Goal: Task Accomplishment & Management: Manage account settings

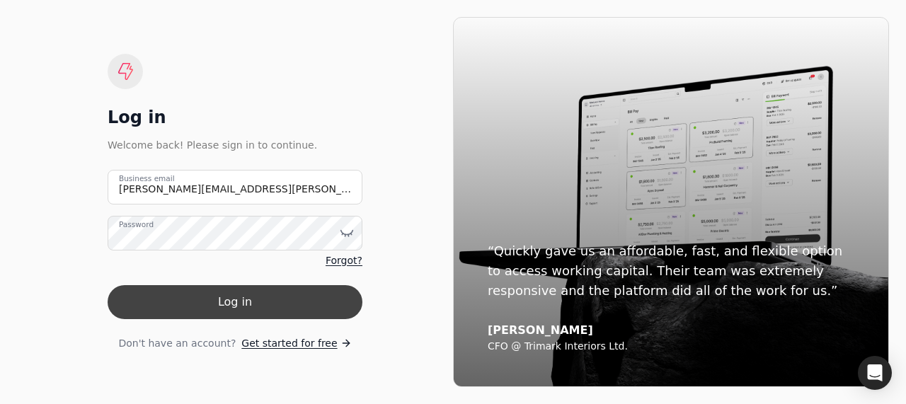
click at [220, 294] on button "Log in" at bounding box center [235, 302] width 255 height 34
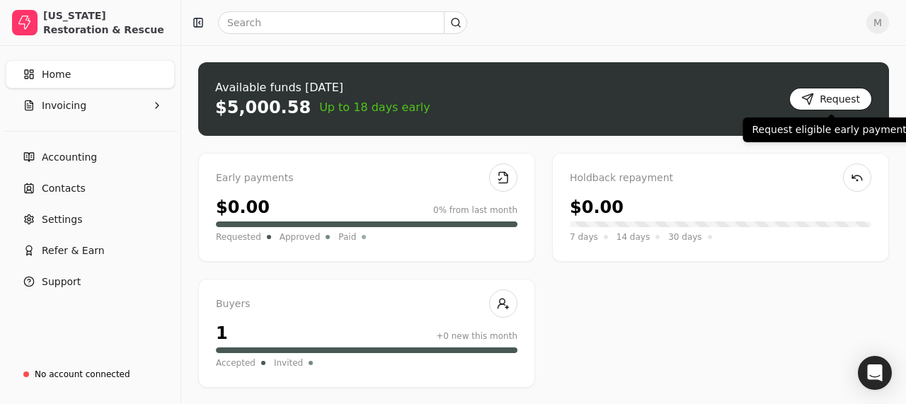
click at [848, 99] on button "Request" at bounding box center [830, 99] width 83 height 23
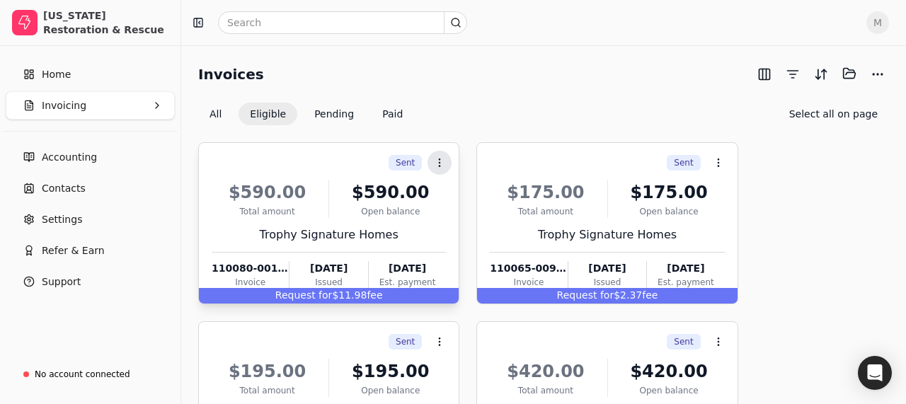
click at [444, 160] on icon at bounding box center [439, 162] width 11 height 11
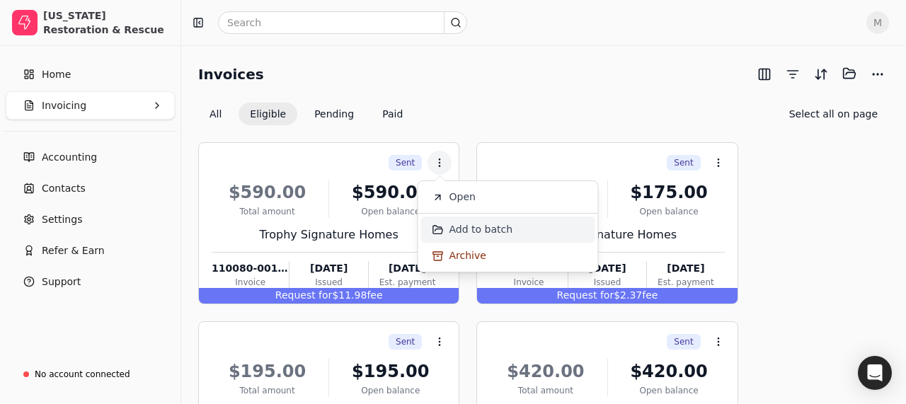
click at [461, 228] on span "Add to batch" at bounding box center [481, 229] width 64 height 15
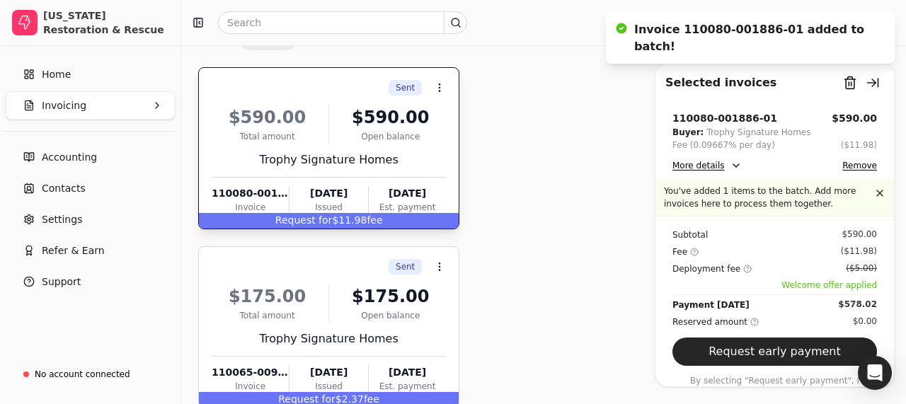
scroll to position [96, 0]
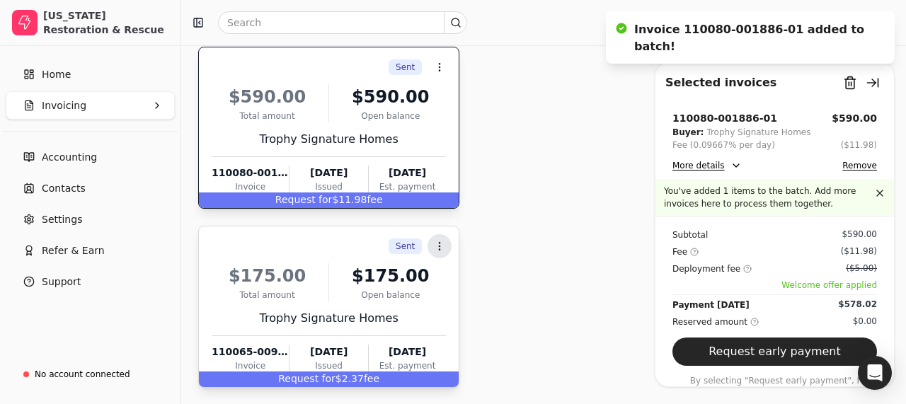
click at [439, 249] on circle at bounding box center [439, 249] width 1 height 1
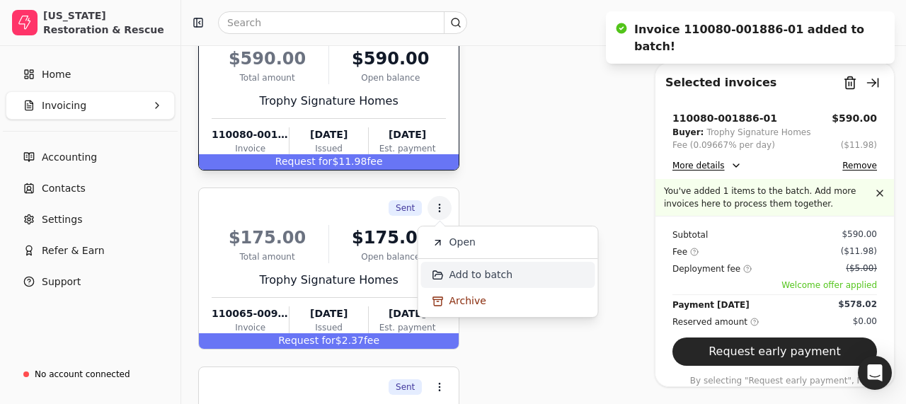
click at [452, 281] on span "Add to batch" at bounding box center [481, 274] width 64 height 15
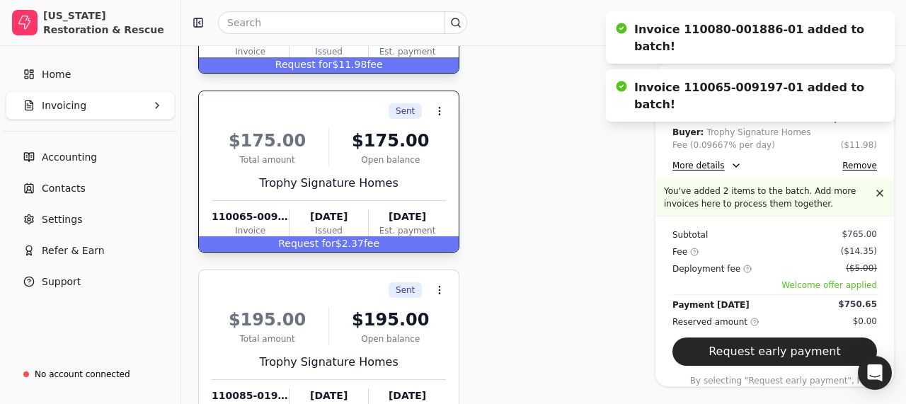
scroll to position [233, 0]
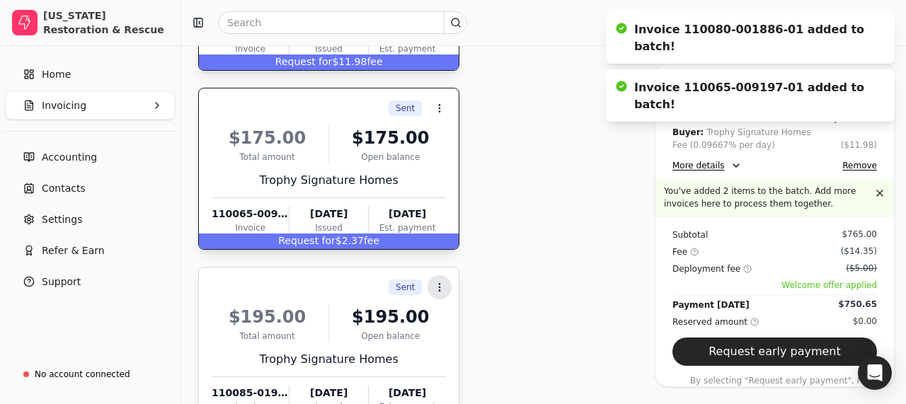
click at [445, 284] on icon at bounding box center [439, 287] width 11 height 11
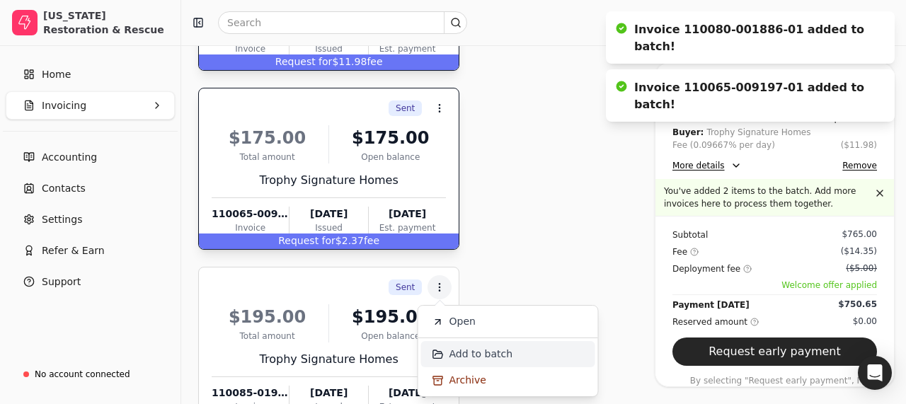
click at [471, 352] on span "Add to batch" at bounding box center [481, 354] width 64 height 15
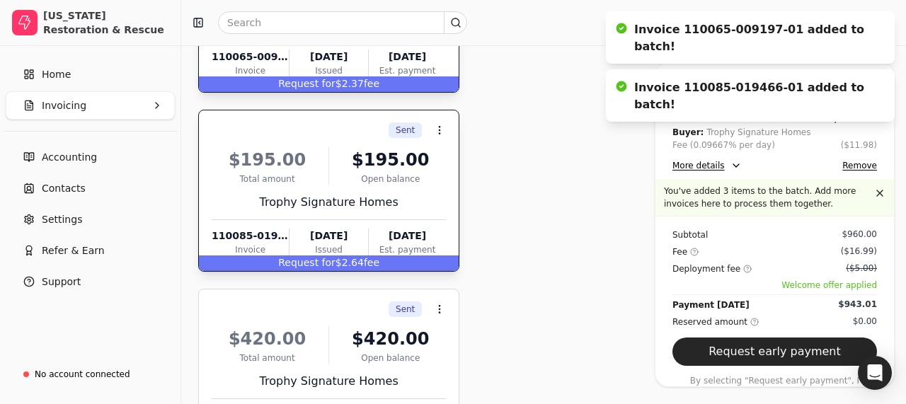
scroll to position [386, 0]
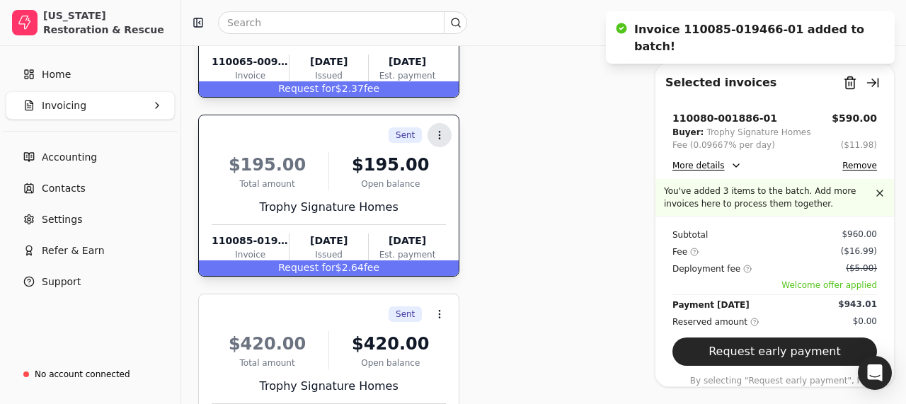
click at [439, 129] on icon at bounding box center [439, 134] width 11 height 11
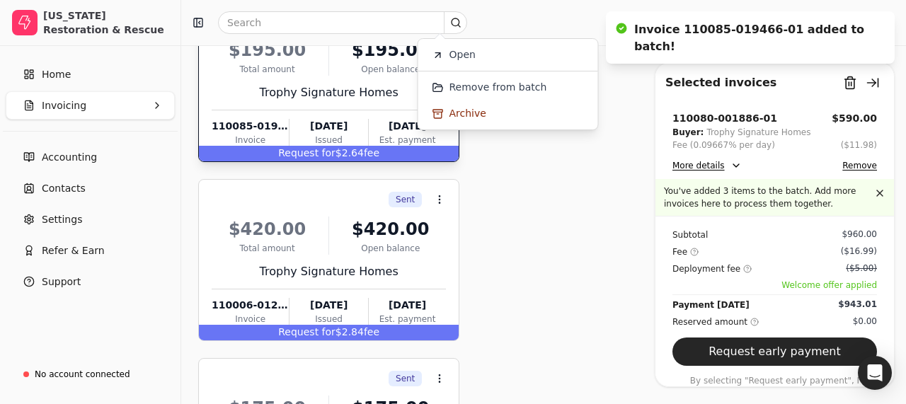
scroll to position [505, 0]
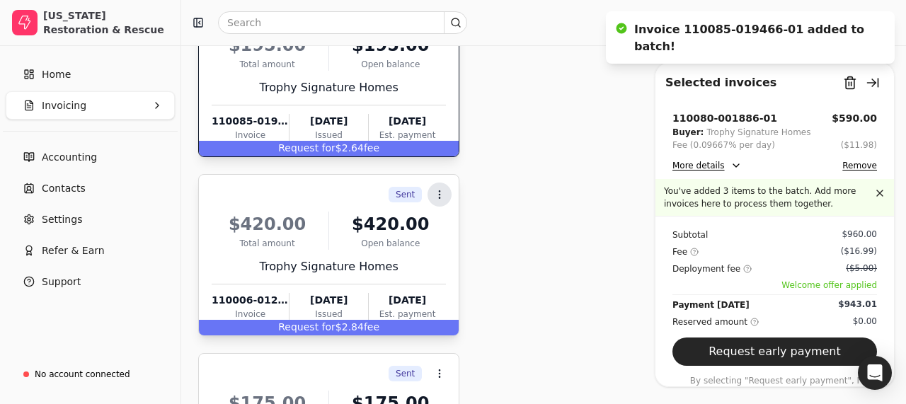
click at [439, 188] on button "Context Menu Button" at bounding box center [439, 195] width 24 height 24
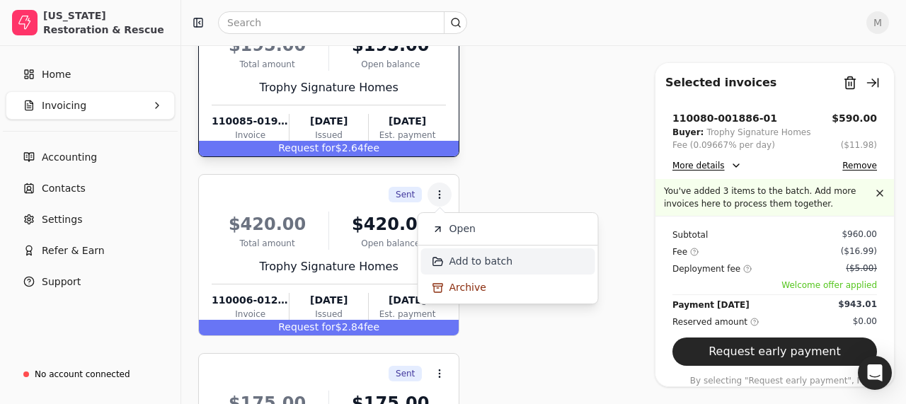
click at [453, 260] on span "Add to batch" at bounding box center [481, 261] width 64 height 15
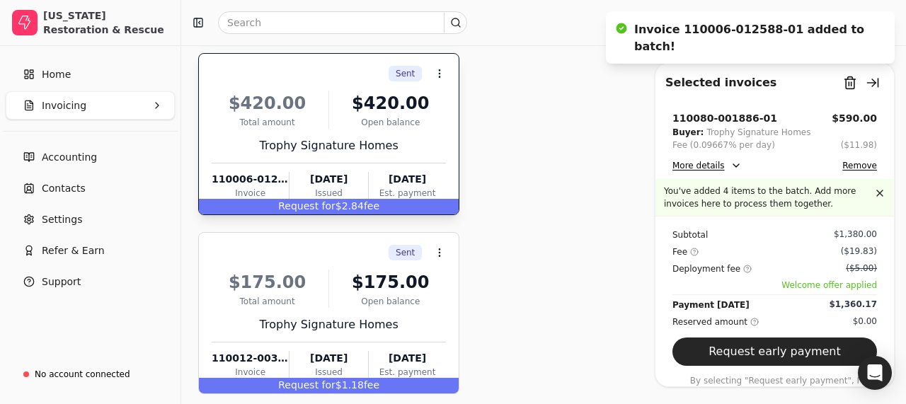
scroll to position [628, 0]
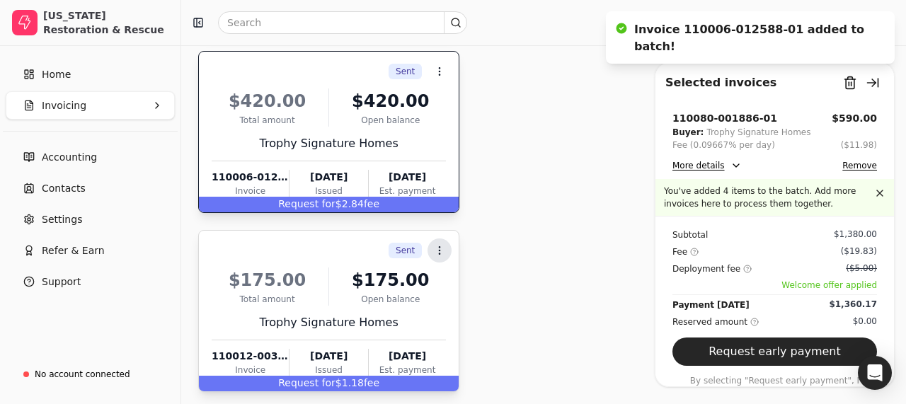
click at [436, 242] on button "Context Menu Button" at bounding box center [439, 250] width 24 height 24
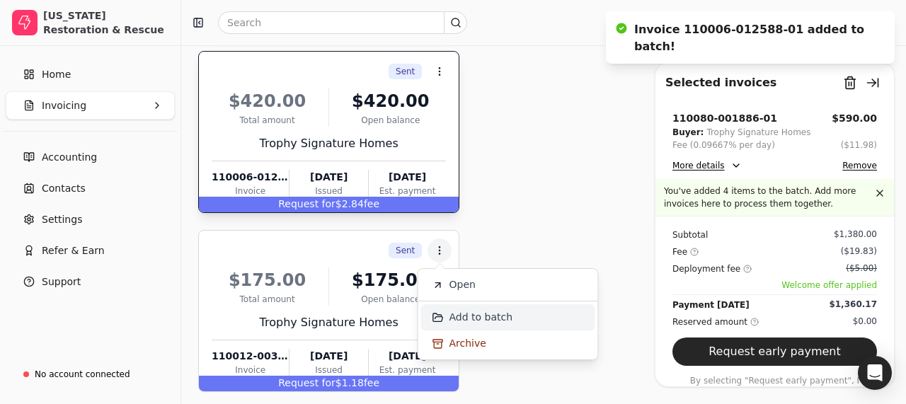
click at [450, 312] on span "Add to batch" at bounding box center [481, 317] width 64 height 15
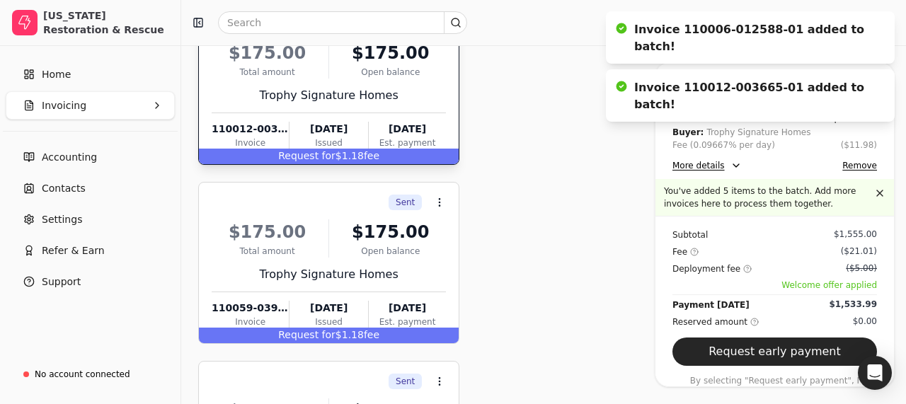
scroll to position [886, 0]
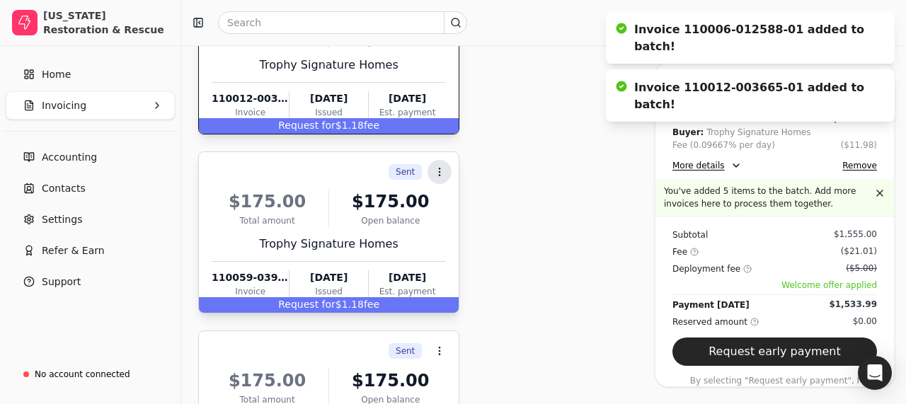
click at [440, 168] on circle at bounding box center [439, 168] width 1 height 1
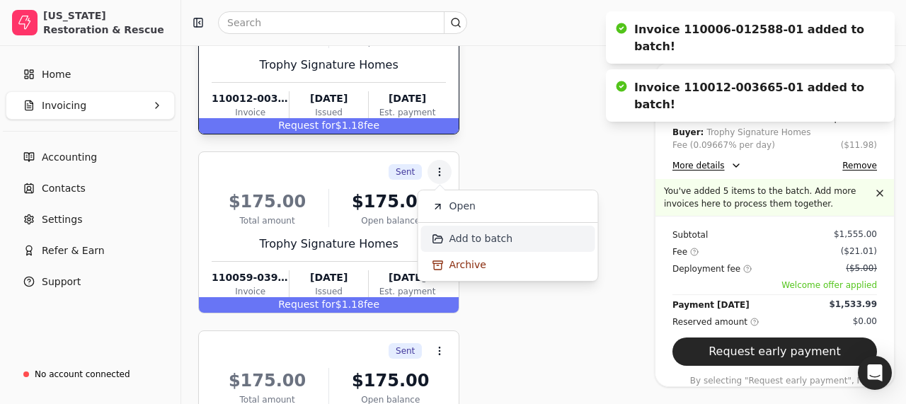
click at [450, 236] on span "Add to batch" at bounding box center [481, 238] width 64 height 15
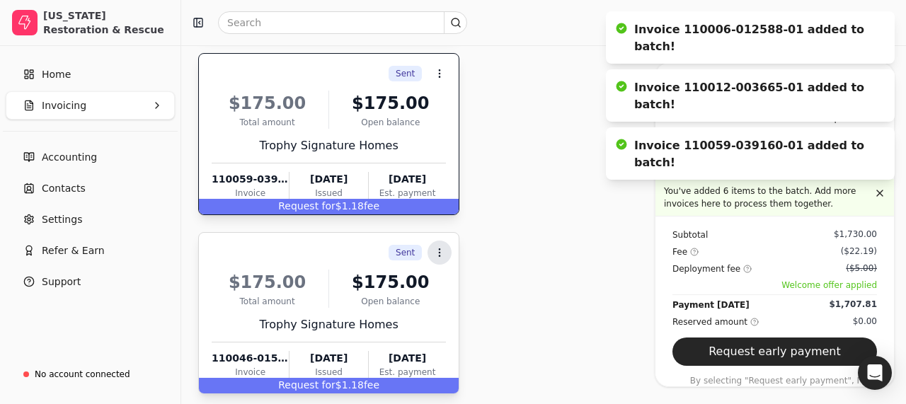
scroll to position [985, 0]
click at [439, 244] on button "Context Menu Button" at bounding box center [439, 252] width 24 height 24
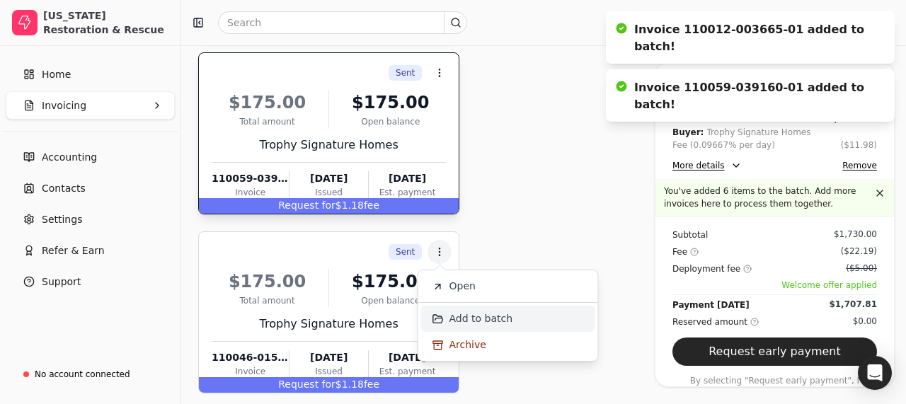
click at [454, 320] on span "Add to batch" at bounding box center [481, 318] width 64 height 15
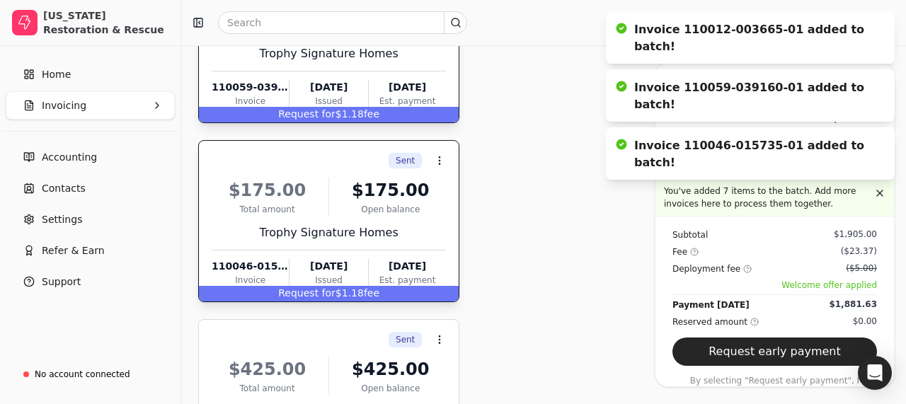
scroll to position [1097, 0]
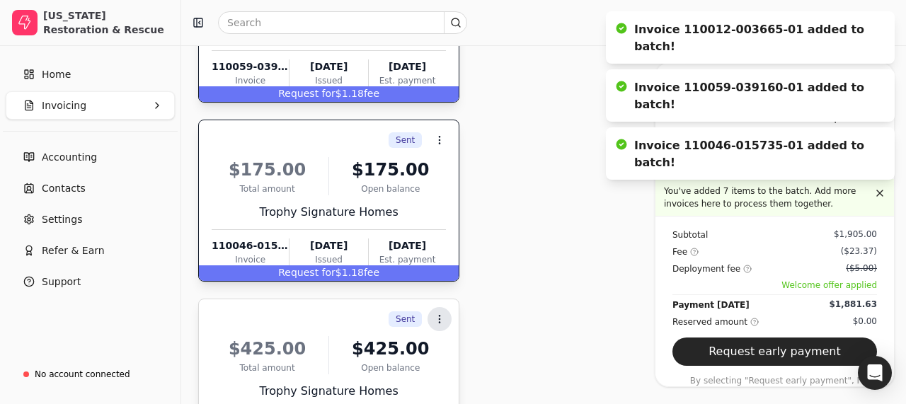
click at [444, 322] on icon at bounding box center [439, 318] width 11 height 11
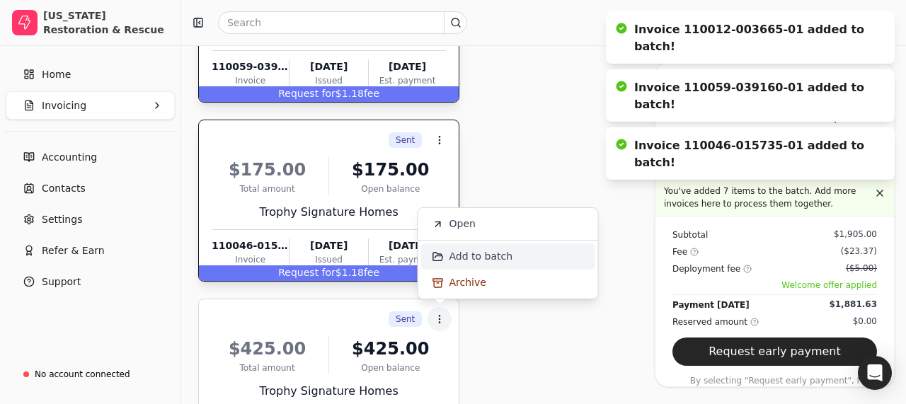
click at [446, 259] on li "Add to batch" at bounding box center [508, 256] width 174 height 26
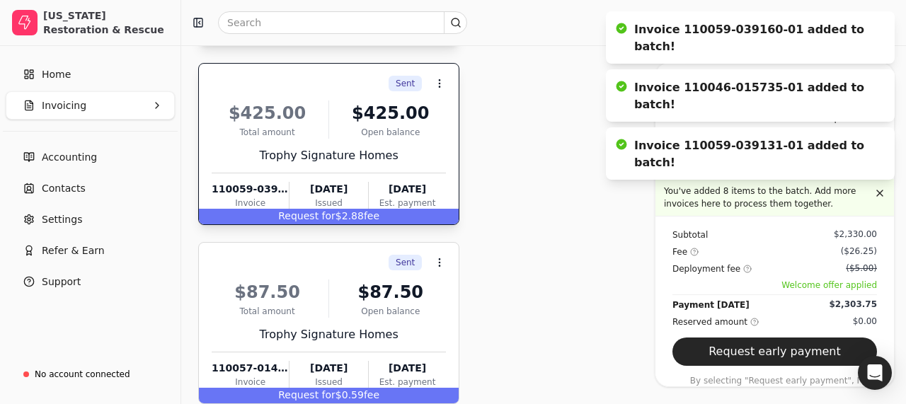
scroll to position [1354, 0]
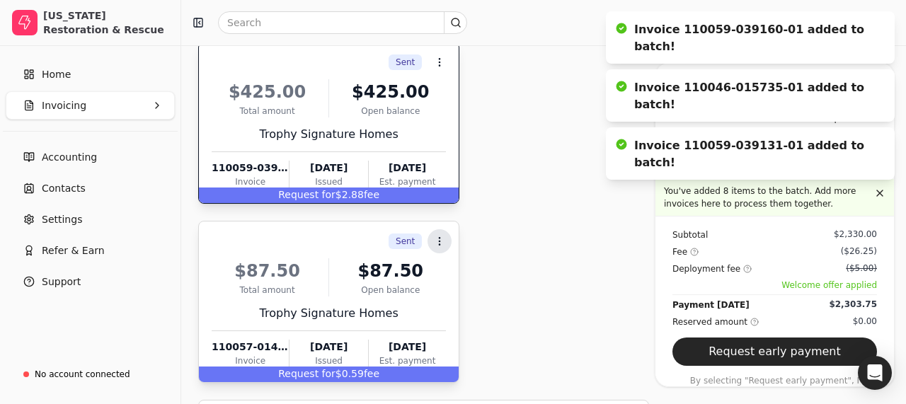
click at [439, 245] on icon at bounding box center [439, 241] width 11 height 11
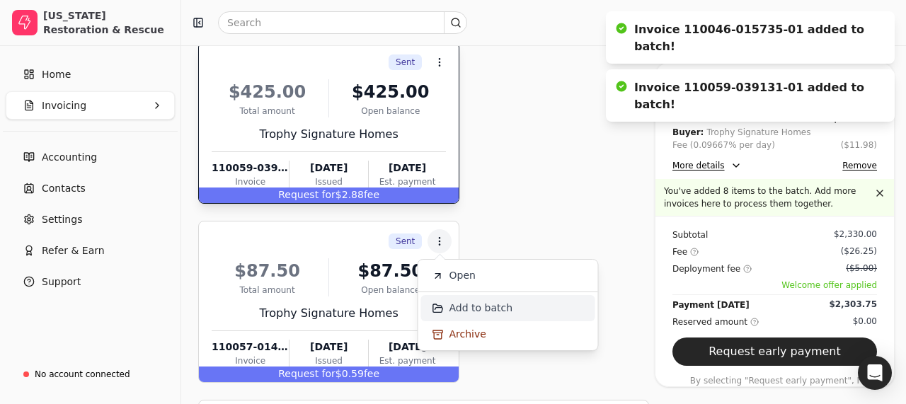
click at [451, 311] on span "Add to batch" at bounding box center [481, 308] width 64 height 15
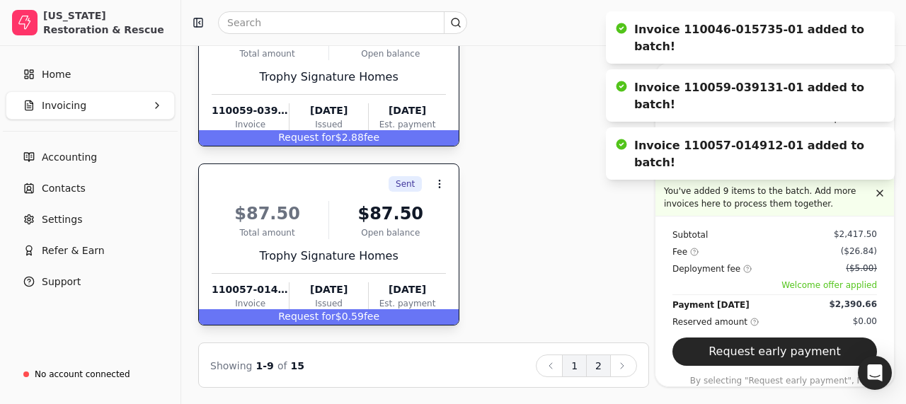
click at [599, 365] on button "2" at bounding box center [598, 365] width 25 height 23
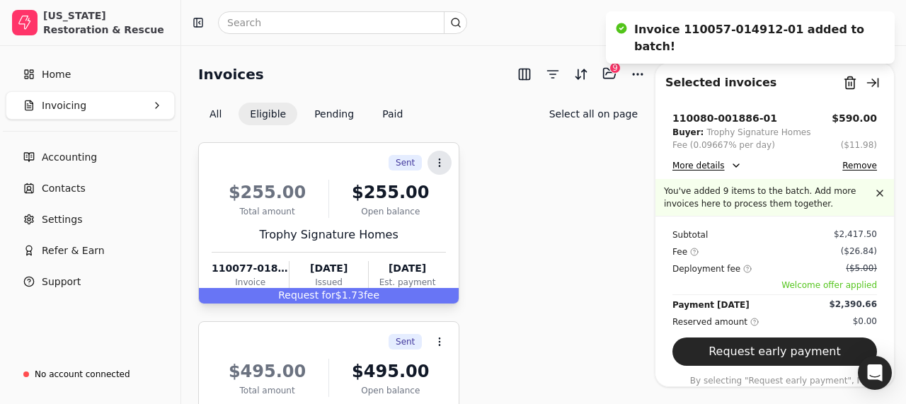
scroll to position [0, 0]
click at [440, 166] on icon at bounding box center [439, 162] width 11 height 11
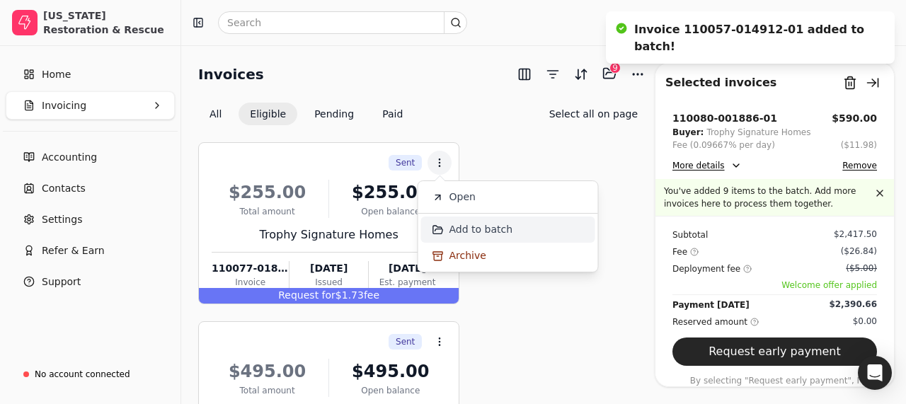
click at [449, 226] on span "Add to batch" at bounding box center [481, 229] width 64 height 15
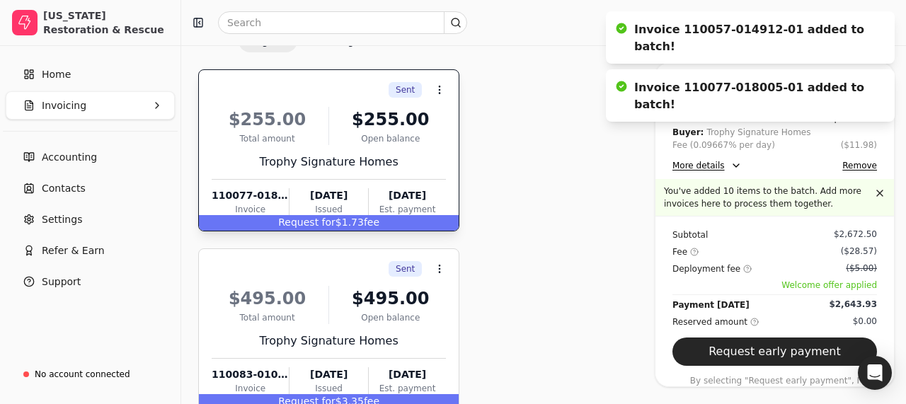
scroll to position [70, 0]
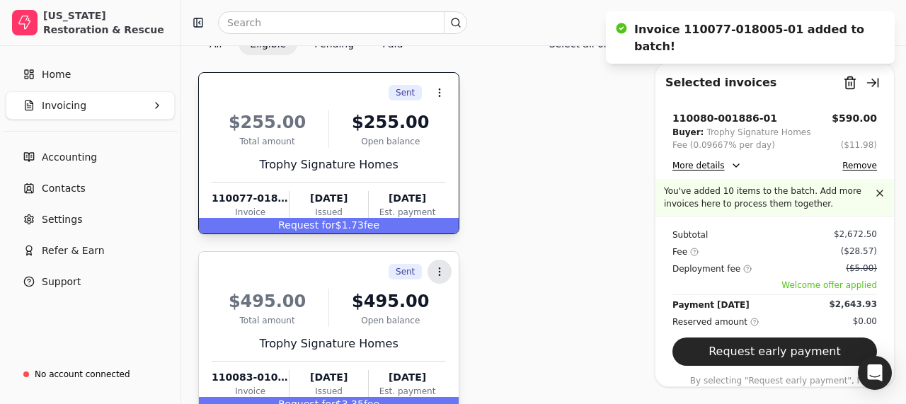
click at [444, 276] on icon at bounding box center [439, 271] width 11 height 11
click at [450, 331] on span "Add to batch" at bounding box center [481, 338] width 64 height 15
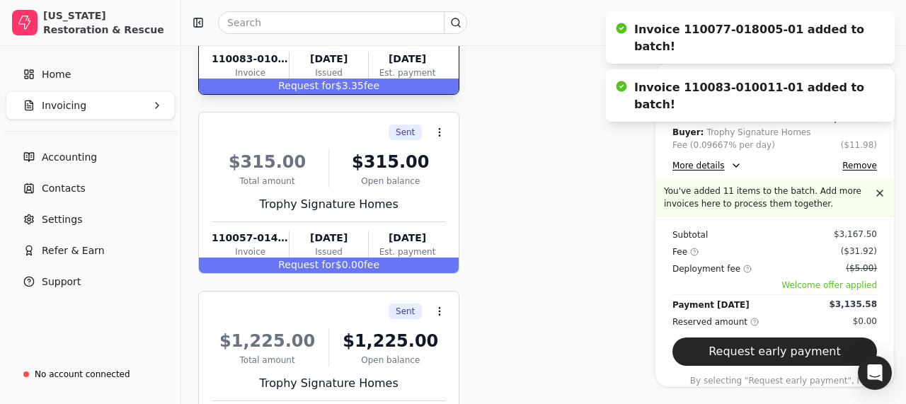
scroll to position [419, 0]
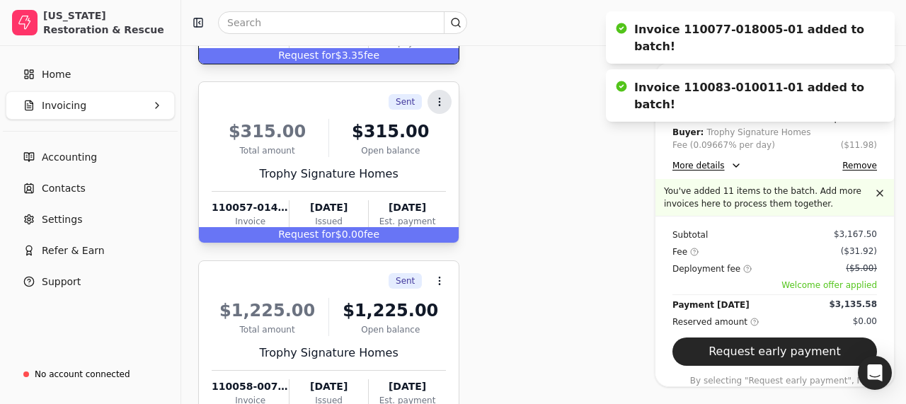
click at [433, 107] on button "Context Menu Button" at bounding box center [439, 102] width 24 height 24
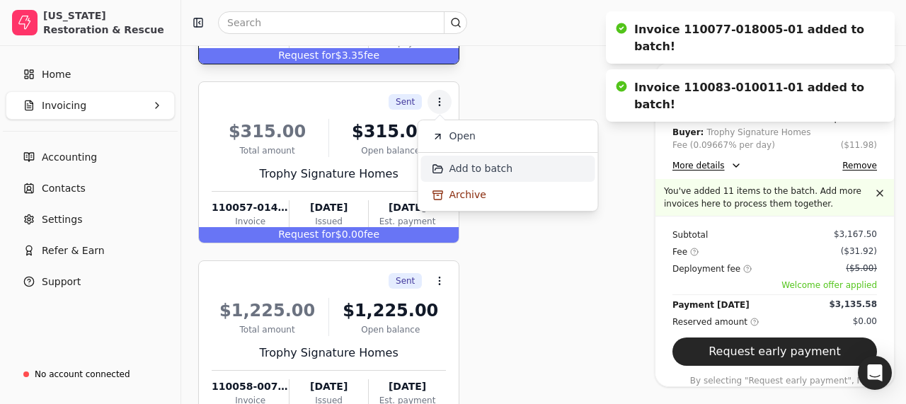
click at [449, 171] on span "Add to batch" at bounding box center [481, 168] width 64 height 15
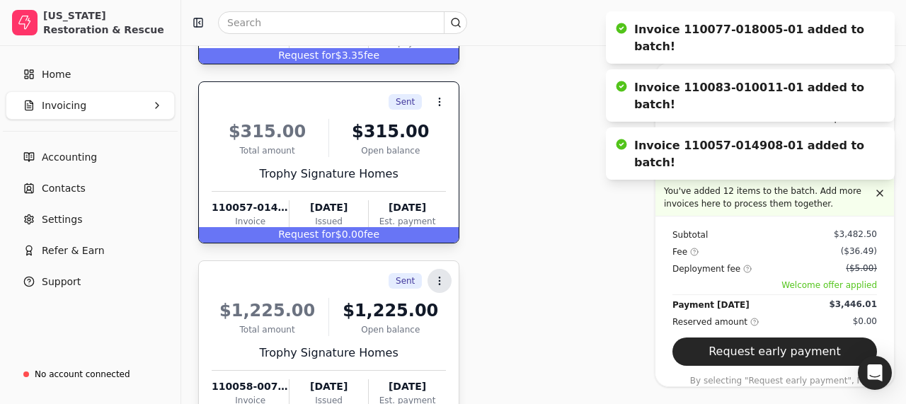
click at [445, 277] on icon at bounding box center [439, 280] width 11 height 11
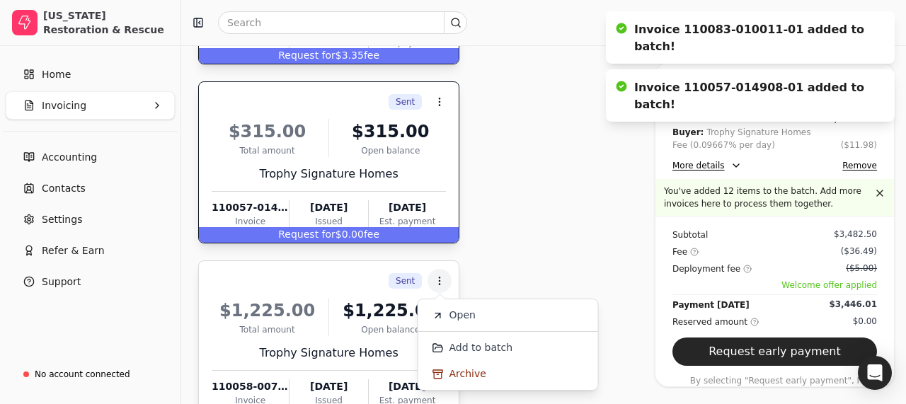
click at [448, 345] on li "Add to batch" at bounding box center [508, 348] width 174 height 26
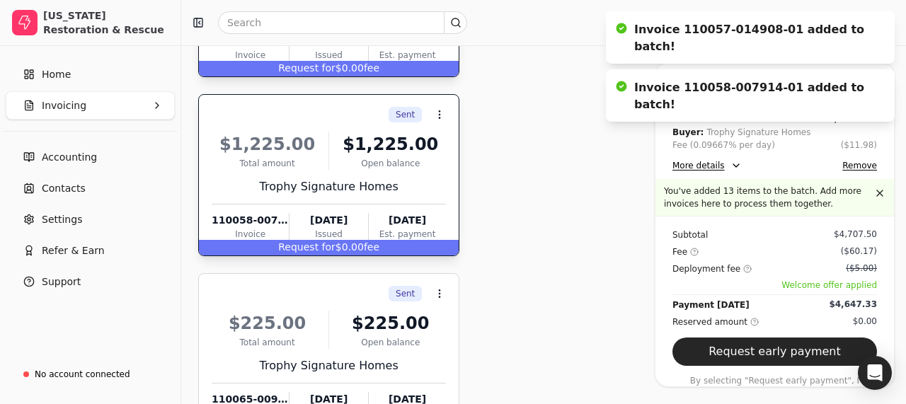
scroll to position [607, 0]
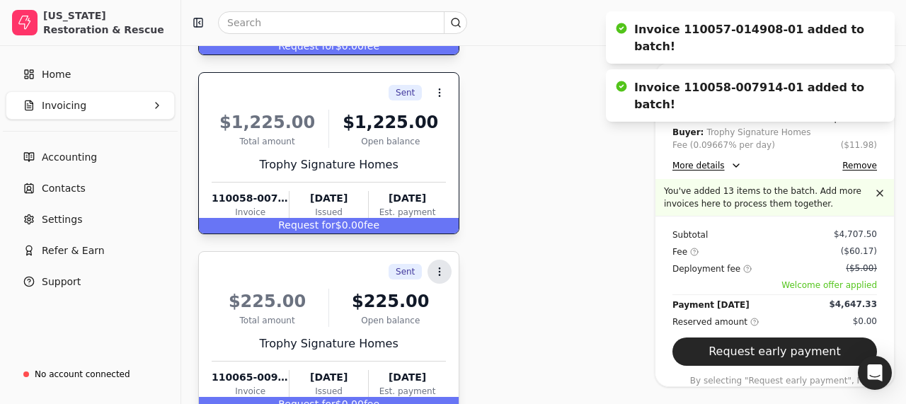
click at [440, 268] on circle at bounding box center [439, 268] width 1 height 1
click at [448, 341] on li "Add to batch" at bounding box center [508, 338] width 174 height 26
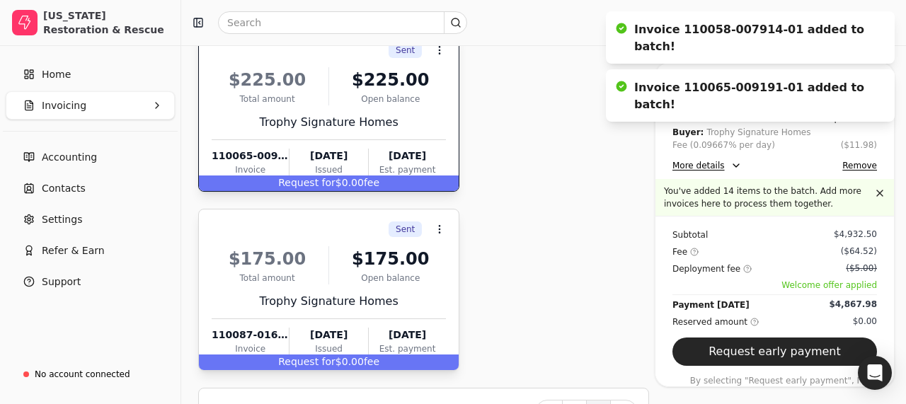
scroll to position [838, 0]
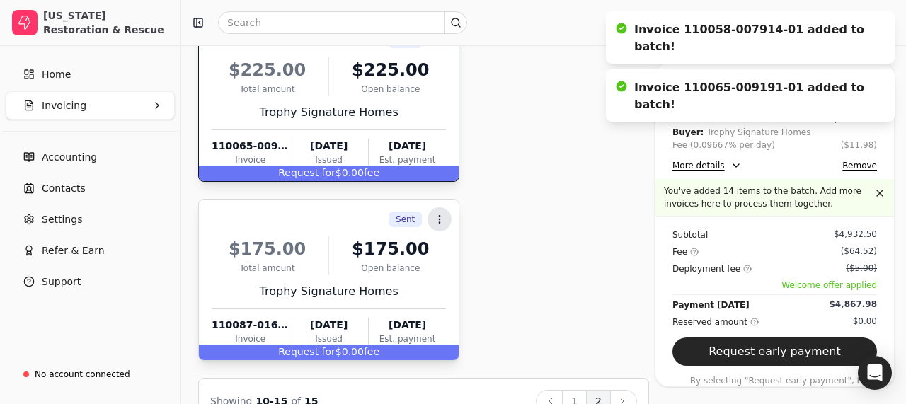
click at [441, 214] on icon at bounding box center [439, 219] width 11 height 11
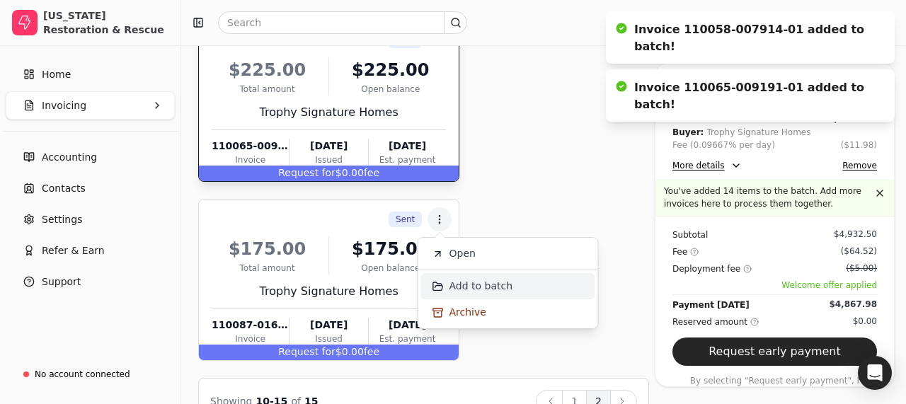
click at [454, 280] on span "Add to batch" at bounding box center [481, 286] width 64 height 15
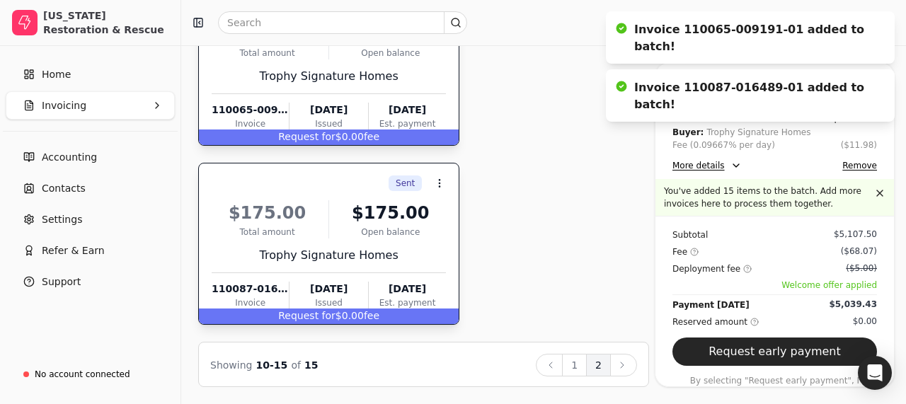
scroll to position [874, 0]
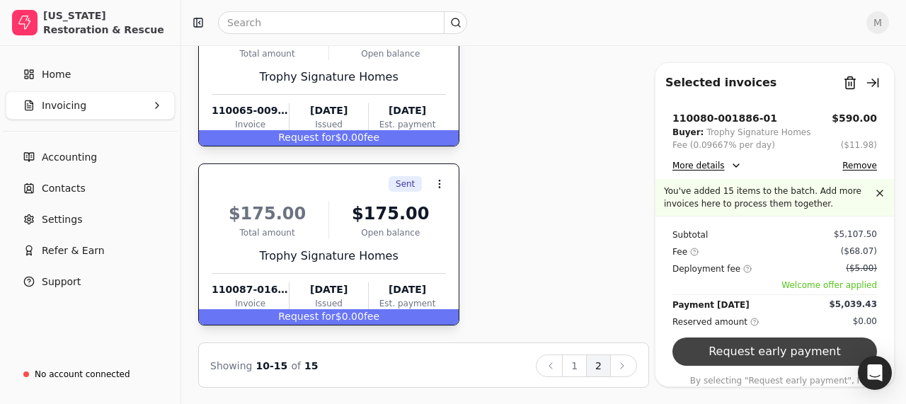
click at [734, 352] on button "Request early payment" at bounding box center [774, 352] width 204 height 28
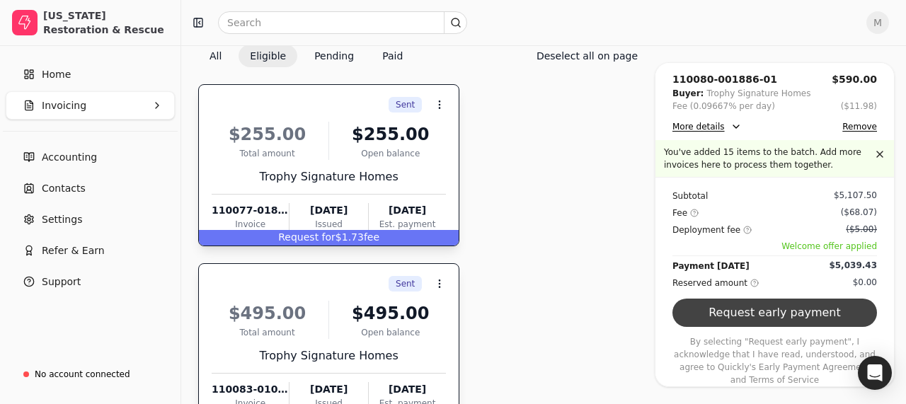
scroll to position [59, 0]
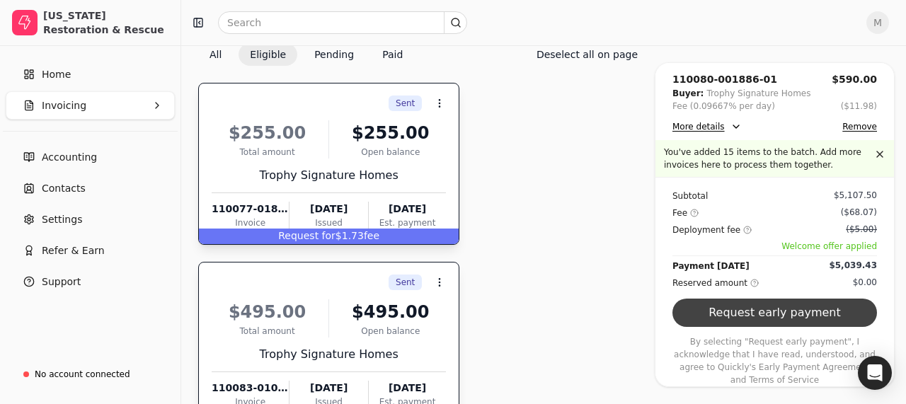
click at [745, 323] on button "Request early payment" at bounding box center [774, 313] width 204 height 28
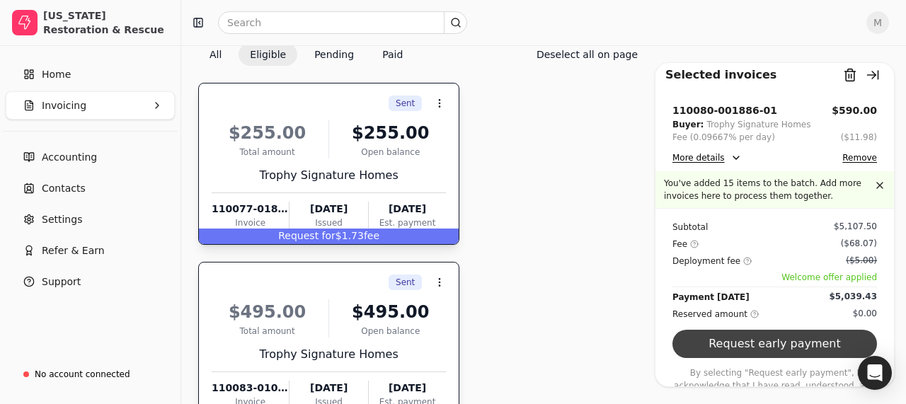
scroll to position [6, 0]
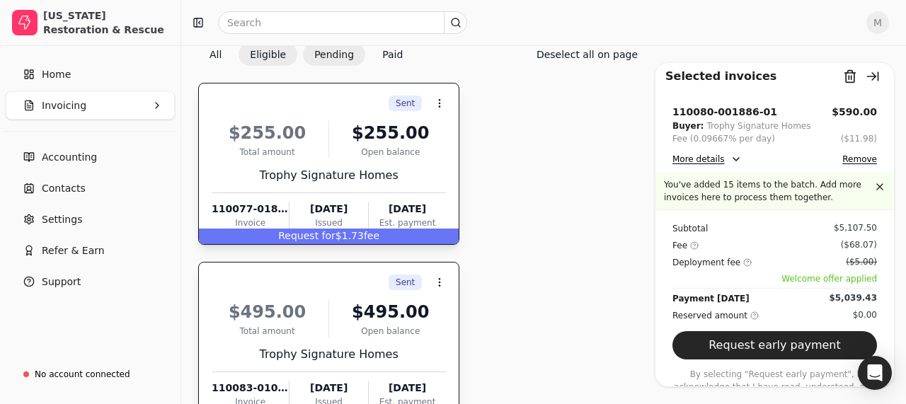
click at [345, 60] on button "Pending" at bounding box center [334, 54] width 62 height 23
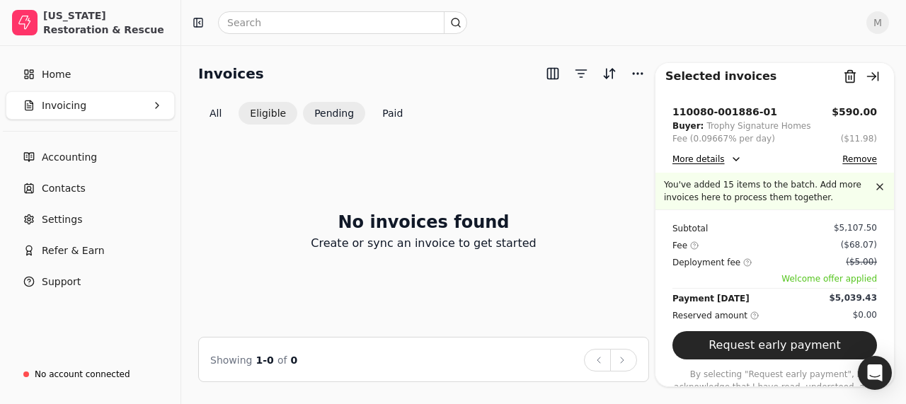
click at [271, 117] on button "Eligible" at bounding box center [267, 113] width 59 height 23
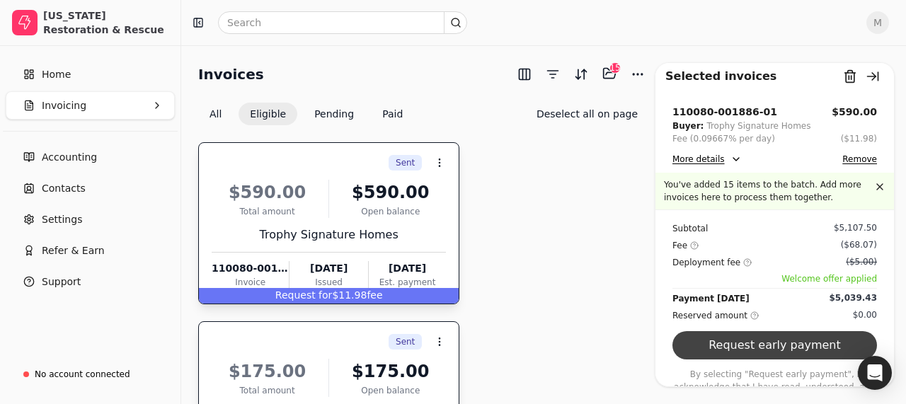
click at [715, 346] on button "Request early payment" at bounding box center [774, 345] width 204 height 28
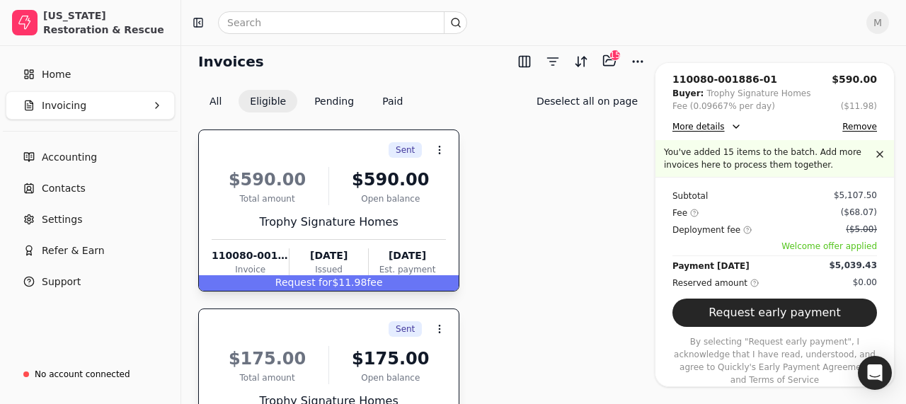
scroll to position [13, 0]
click at [771, 322] on button "Request early payment" at bounding box center [774, 313] width 204 height 28
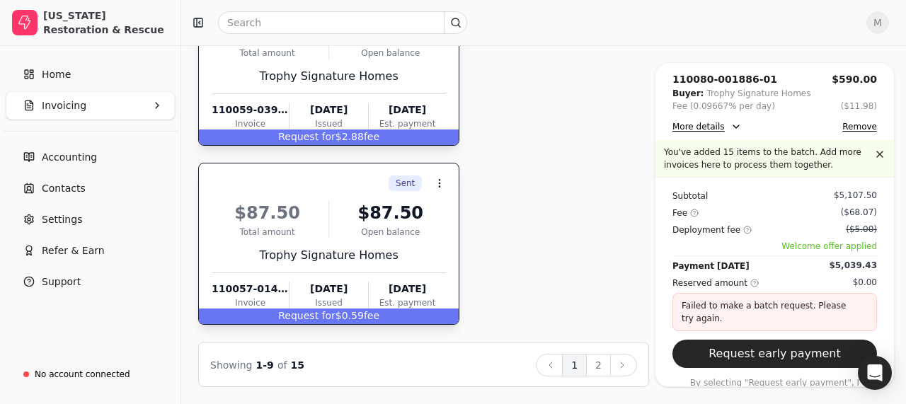
scroll to position [1411, 0]
click at [607, 367] on button "2" at bounding box center [598, 365] width 25 height 23
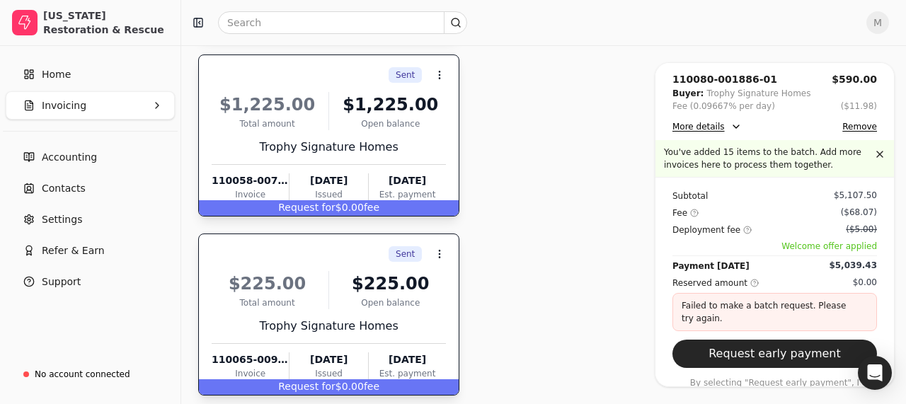
scroll to position [609, 0]
